Goal: Information Seeking & Learning: Learn about a topic

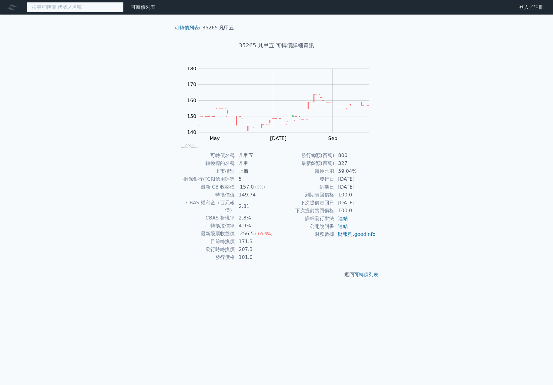
click at [73, 5] on input at bounding box center [75, 7] width 97 height 10
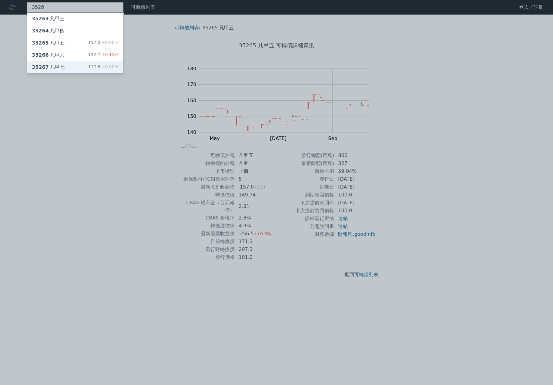
type input "3526"
click at [78, 65] on div "35267 凡甲七 117.6 +0.00%" at bounding box center [75, 67] width 96 height 12
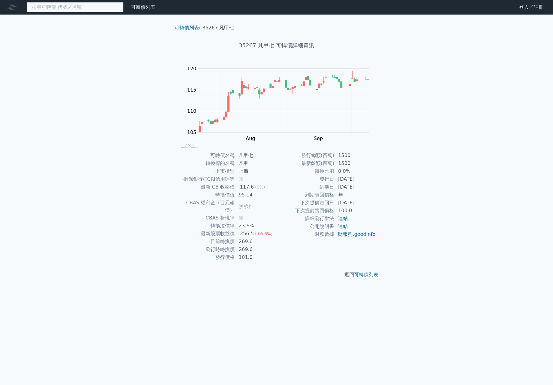
click at [75, 5] on input at bounding box center [75, 7] width 97 height 10
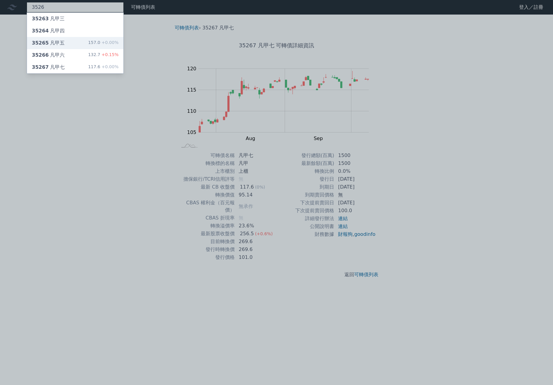
type input "3526"
click at [76, 39] on div "35265 凡甲五 157.0 +0.00%" at bounding box center [75, 43] width 96 height 12
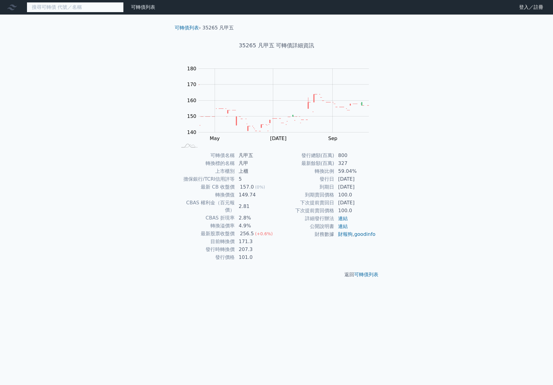
click at [68, 10] on input at bounding box center [75, 7] width 97 height 10
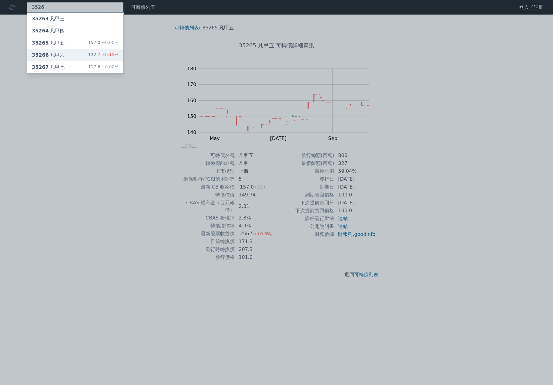
type input "3526"
click at [66, 53] on div "35266 凡甲六 132.7 +0.15%" at bounding box center [75, 55] width 96 height 12
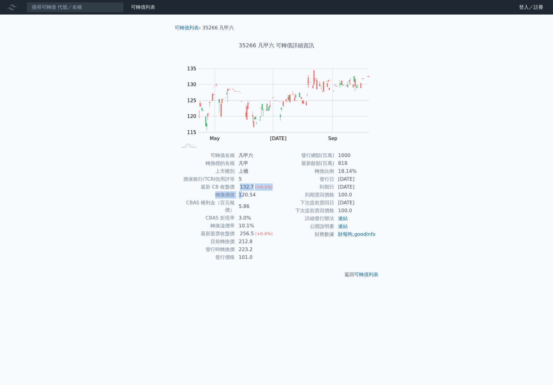
drag, startPoint x: 240, startPoint y: 191, endPoint x: 243, endPoint y: 196, distance: 6.2
click at [243, 196] on tbody "可轉債名稱 凡甲六 轉換標的名稱 凡甲 上市櫃別 上櫃 擔保銀行/TCRI信用評等 5 最新 CB 收盤價 132.7 (+0.1%) 轉換價值 120.54…" at bounding box center [227, 207] width 100 height 110
click at [254, 202] on td "5.86" at bounding box center [256, 206] width 42 height 15
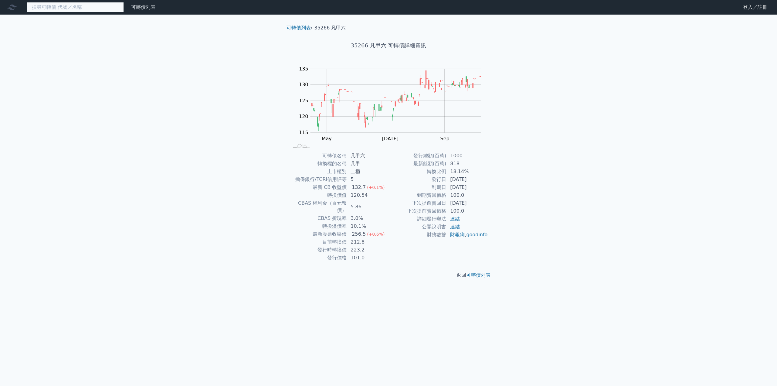
click at [79, 8] on input at bounding box center [75, 7] width 97 height 10
click at [80, 14] on nav "可轉債列表 財務數據 可轉債列表 財務數據 登入／註冊 登入／註冊" at bounding box center [388, 7] width 777 height 15
click at [81, 13] on nav "可轉債列表 財務數據 可轉債列表 財務數據 登入／註冊 登入／註冊" at bounding box center [388, 7] width 777 height 15
click at [85, 10] on input at bounding box center [75, 7] width 97 height 10
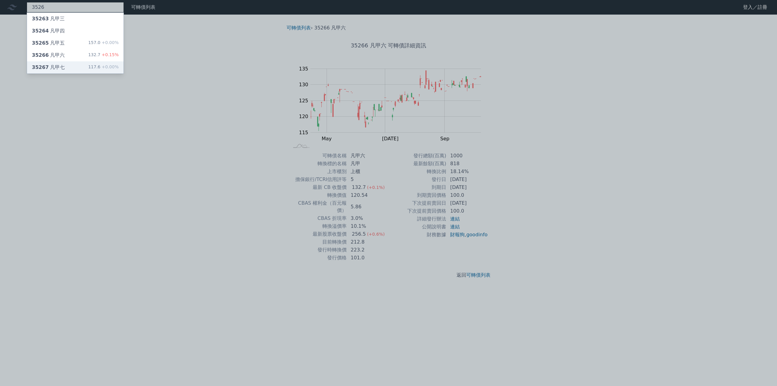
type input "3526"
click at [66, 62] on div "35267 凡甲七 117.6 +0.00%" at bounding box center [75, 67] width 96 height 12
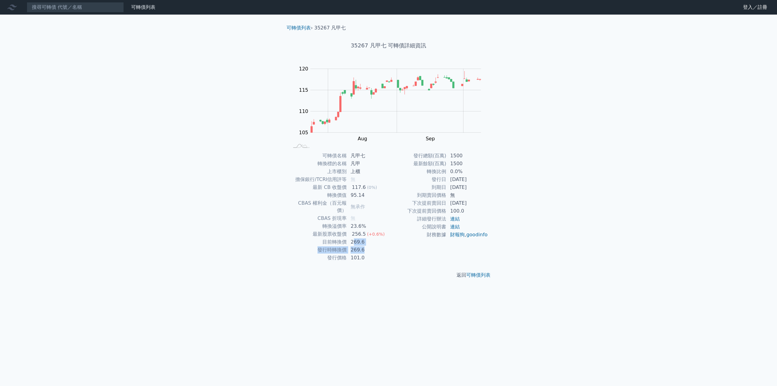
drag, startPoint x: 352, startPoint y: 236, endPoint x: 368, endPoint y: 241, distance: 16.6
click at [368, 241] on tbody "可轉債名稱 凡甲七 轉換標的名稱 凡甲 上市櫃別 上櫃 擔保銀行/TCRI信用評等 無 最新 CB 收盤價 117.6 (0%) 轉換價值 95.14 CBA…" at bounding box center [339, 207] width 100 height 110
click at [362, 246] on td "269.6" at bounding box center [368, 250] width 42 height 8
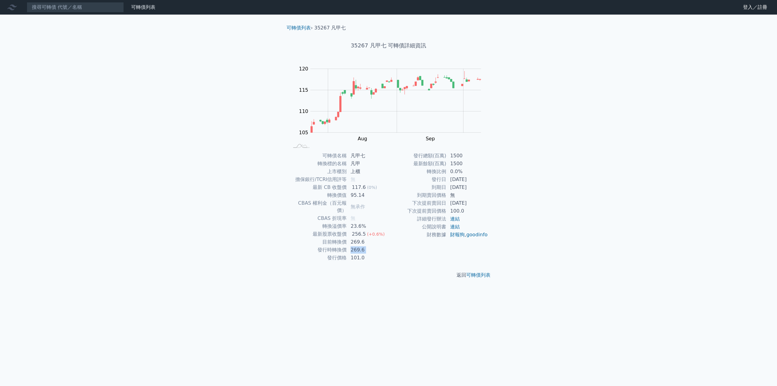
click at [362, 246] on td "269.6" at bounding box center [368, 250] width 42 height 8
click at [359, 238] on td "269.6" at bounding box center [368, 242] width 42 height 8
click at [455, 218] on link "連結" at bounding box center [455, 219] width 10 height 6
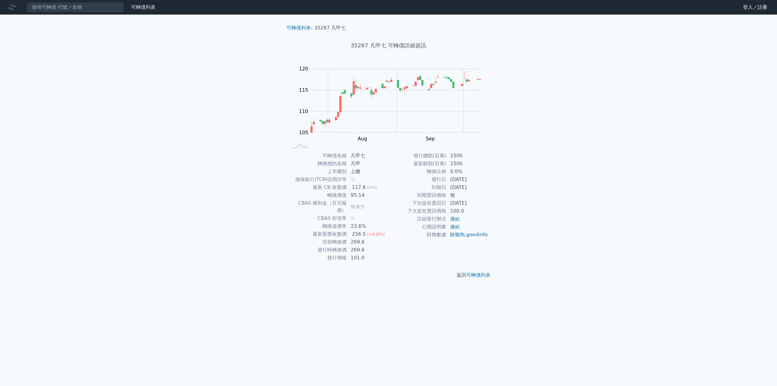
click at [457, 230] on td "連結" at bounding box center [467, 227] width 42 height 8
click at [456, 228] on link "連結" at bounding box center [455, 227] width 10 height 6
click at [112, 8] on input at bounding box center [75, 7] width 97 height 10
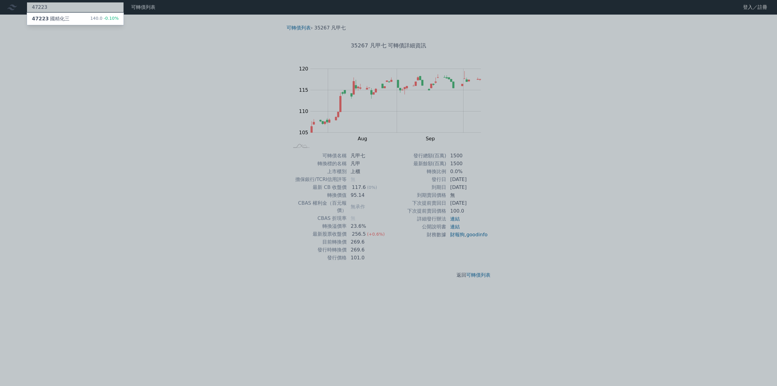
type input "47223"
click at [105, 17] on span "-0.10%" at bounding box center [110, 18] width 16 height 5
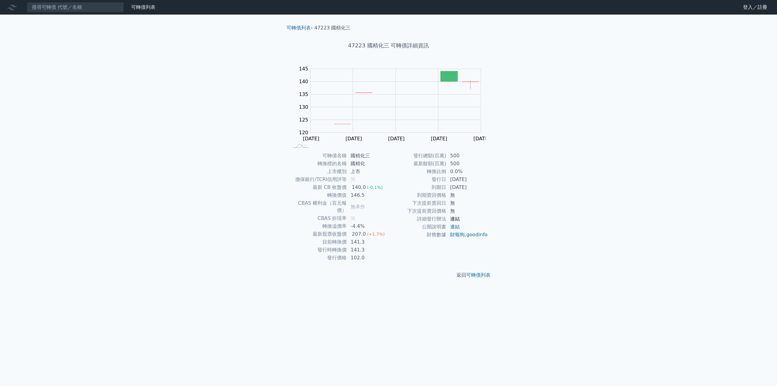
click at [454, 218] on link "連結" at bounding box center [455, 219] width 10 height 6
click at [450, 216] on link "連結" at bounding box center [455, 219] width 10 height 6
